Goal: Find specific page/section: Find specific page/section

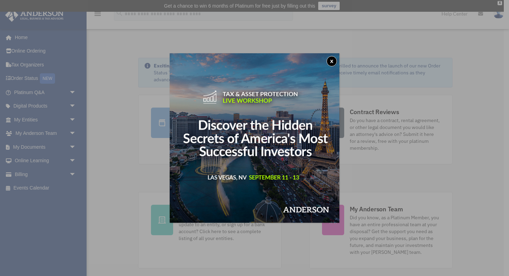
click at [334, 59] on button "x" at bounding box center [332, 61] width 10 height 10
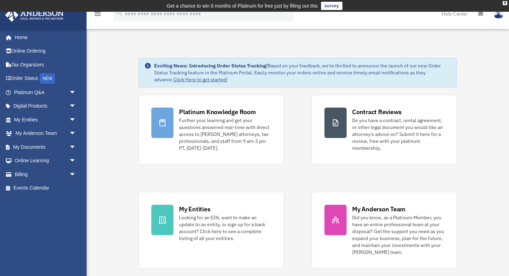
click at [290, 223] on div "Platinum Knowledge Room Further your learning and get your questions answered r…" at bounding box center [298, 182] width 319 height 174
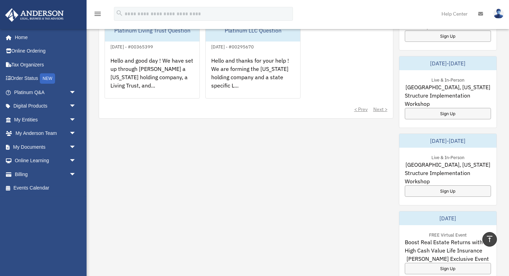
scroll to position [346, 0]
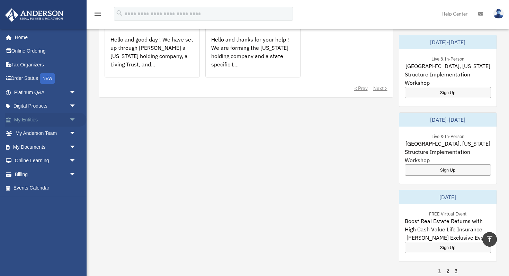
click at [35, 123] on link "My Entities arrow_drop_down" at bounding box center [46, 120] width 82 height 14
click at [73, 118] on span "arrow_drop_down" at bounding box center [76, 120] width 14 height 14
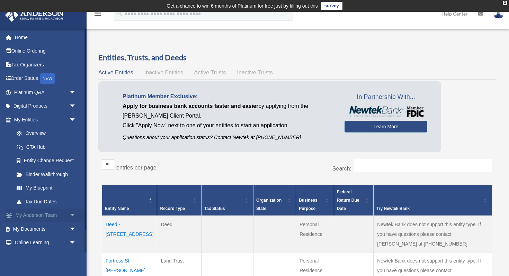
click at [73, 216] on span "arrow_drop_down" at bounding box center [76, 216] width 14 height 14
click at [56, 229] on link "My Anderson Team" at bounding box center [48, 229] width 77 height 14
